Goal: Find specific page/section: Find specific page/section

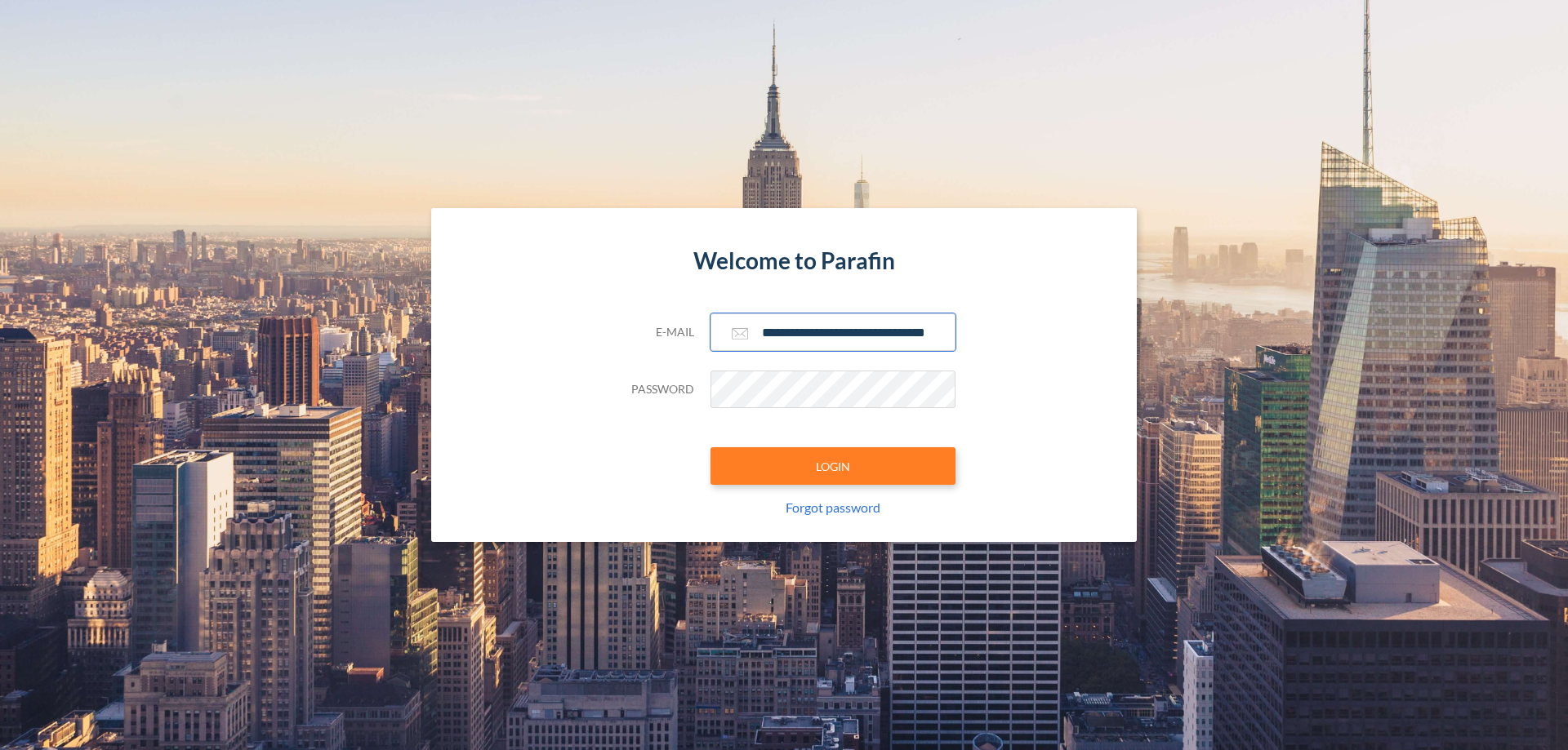
type input "**********"
click at [833, 466] on button "LOGIN" at bounding box center [833, 466] width 245 height 38
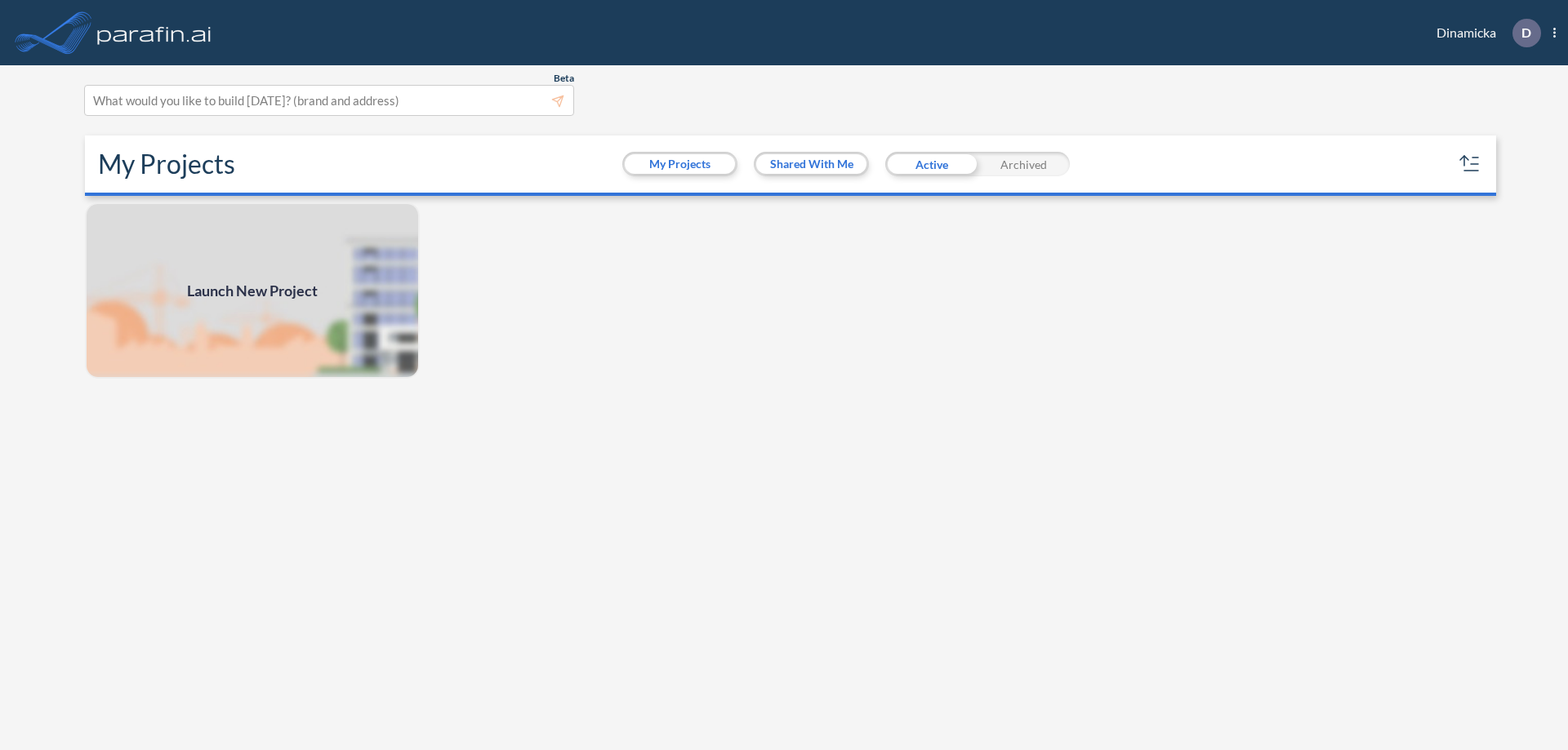
scroll to position [4, 0]
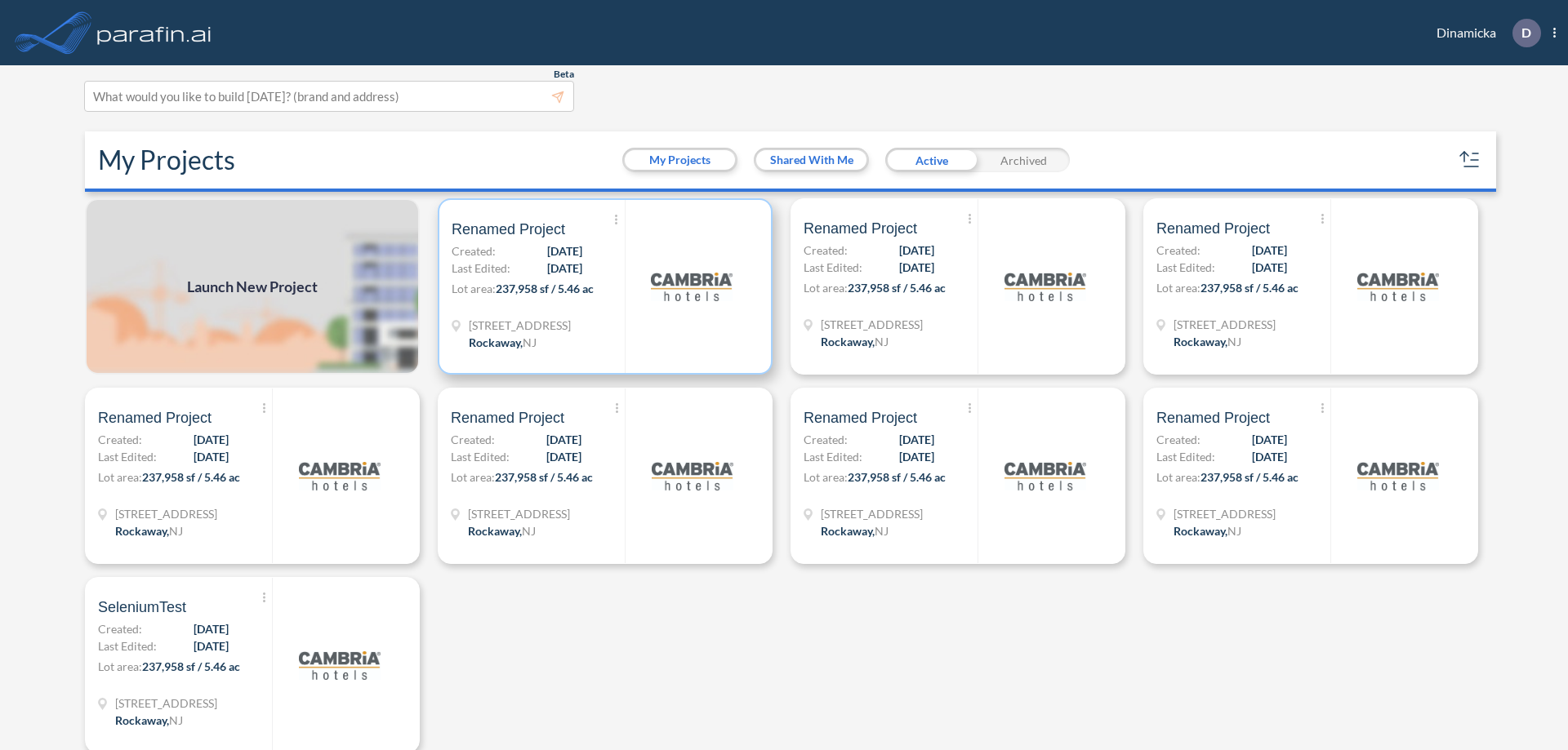
click at [602, 286] on p "Lot area: 237,958 sf / 5.46 ac" at bounding box center [537, 292] width 173 height 23
